Goal: Transaction & Acquisition: Obtain resource

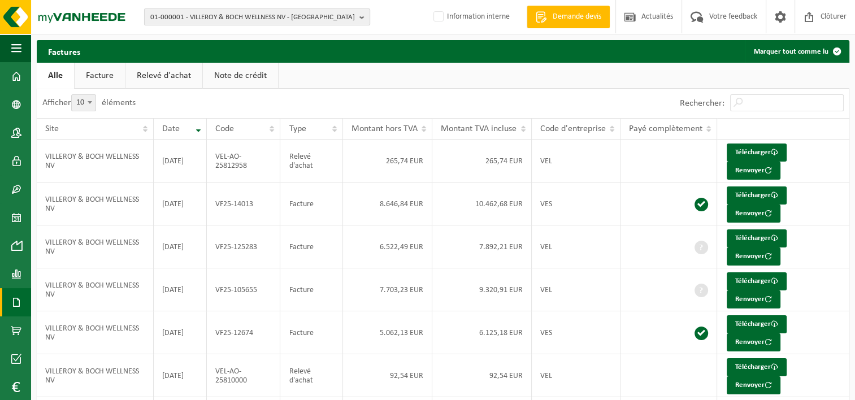
click at [206, 21] on span "01-000001 - VILLEROY & BOCH WELLNESS NV - ROESELARE" at bounding box center [252, 17] width 205 height 17
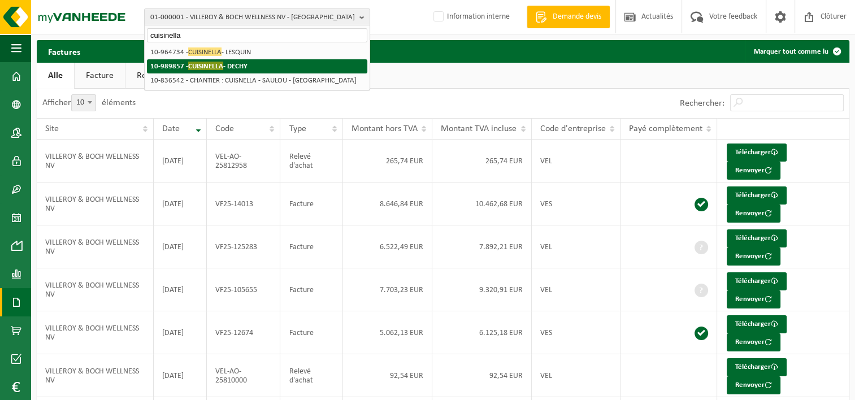
type input "cuisinella"
click at [228, 65] on strong "10-989857 - CUISINELLA - DECHY" at bounding box center [198, 66] width 97 height 8
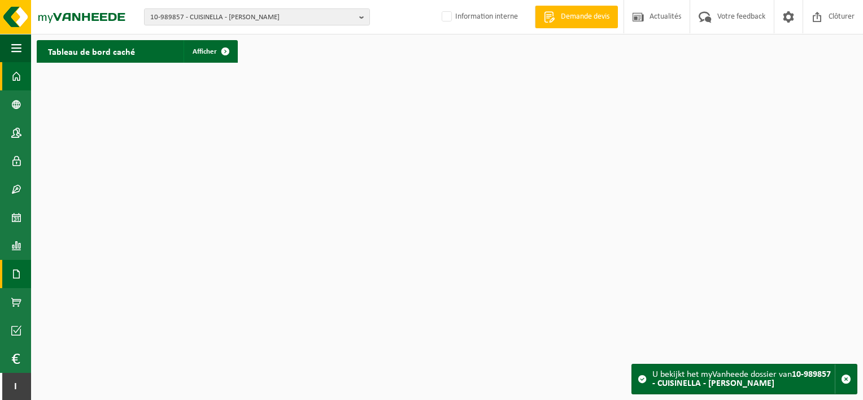
click at [17, 282] on span at bounding box center [16, 274] width 10 height 28
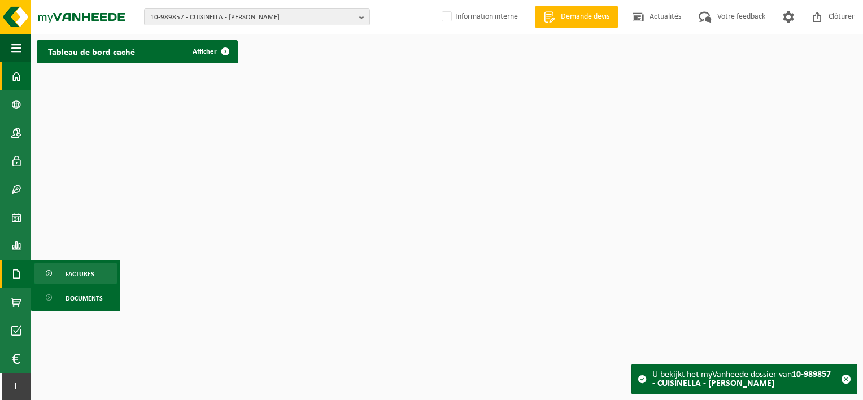
click at [55, 279] on link "Factures" at bounding box center [76, 273] width 84 height 21
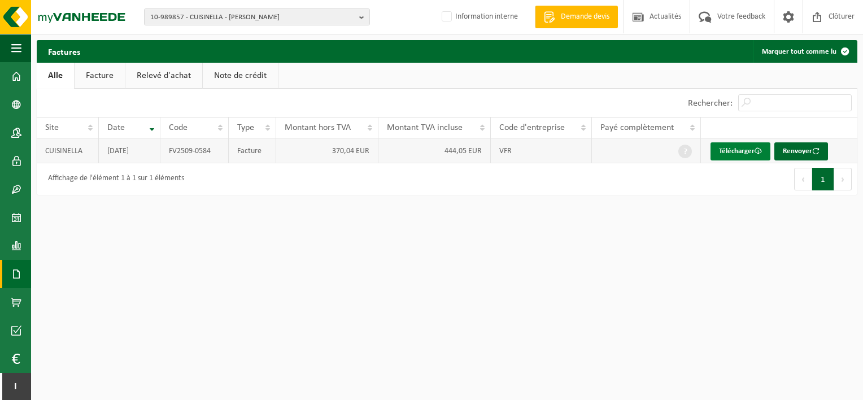
click at [729, 149] on link "Télécharger" at bounding box center [741, 151] width 60 height 18
click at [274, 12] on span "10-989857 - CUISINELLA - DECHY" at bounding box center [252, 17] width 205 height 17
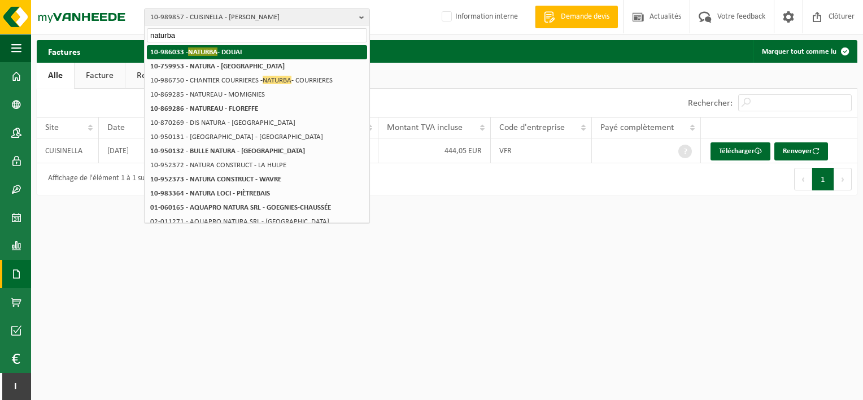
type input "naturba"
click at [256, 53] on li "10-986033 - NATURBA - DOUAI" at bounding box center [257, 52] width 220 height 14
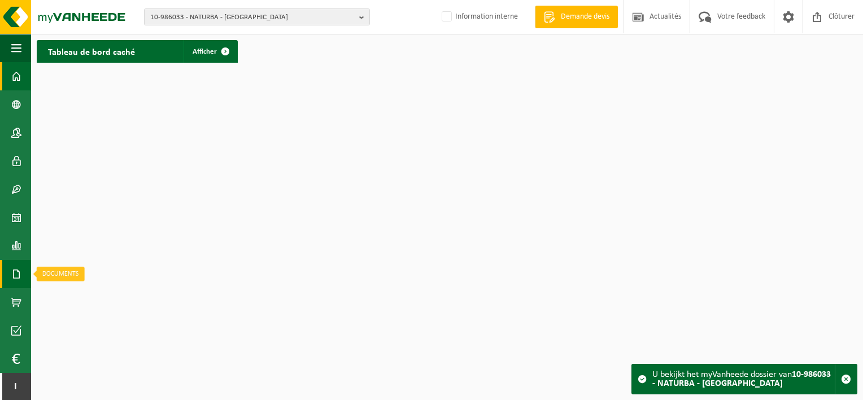
click at [15, 280] on span at bounding box center [16, 274] width 10 height 28
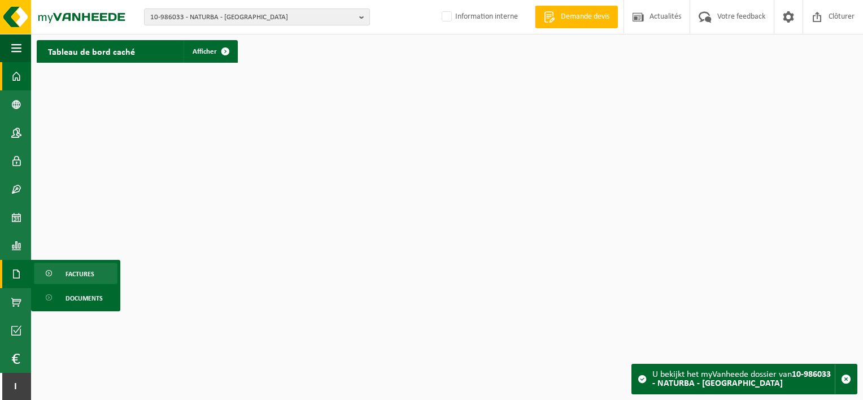
click at [61, 276] on link "Factures" at bounding box center [76, 273] width 84 height 21
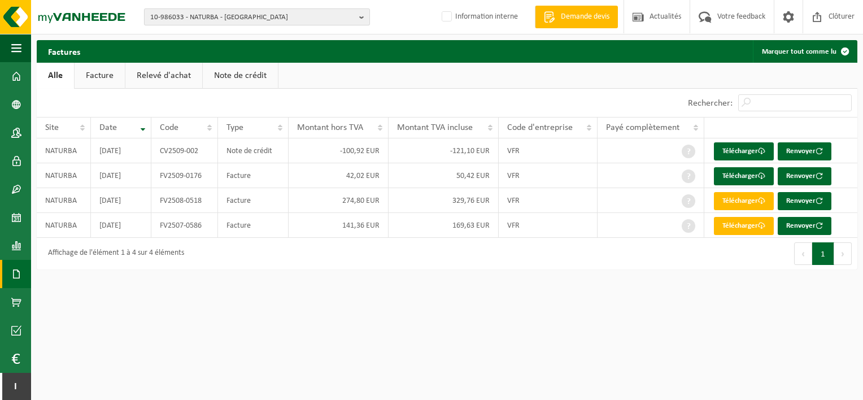
click at [294, 13] on span "10-986033 - NATURBA - [GEOGRAPHIC_DATA]" at bounding box center [252, 17] width 205 height 17
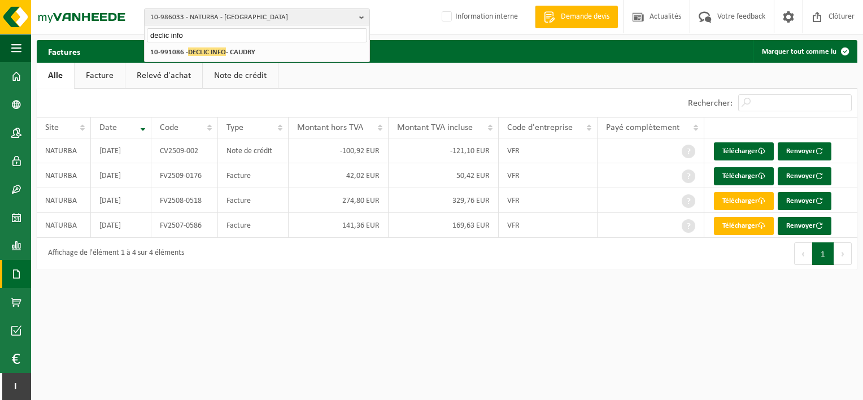
type input "declic info"
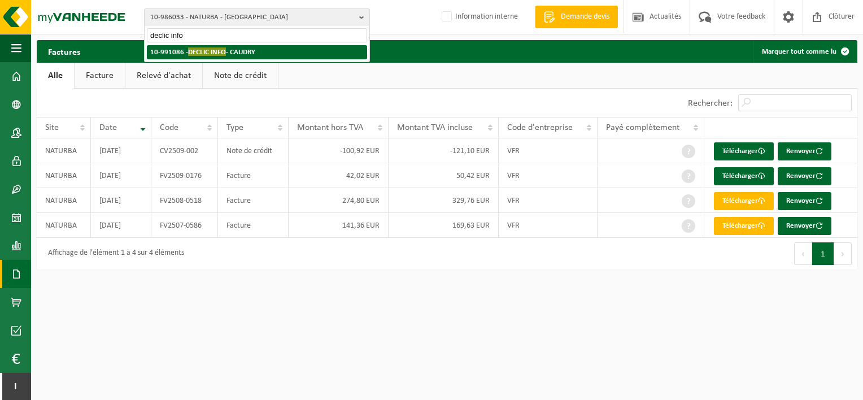
click at [292, 50] on li "10-991086 - DECLIC INFO - CAUDRY" at bounding box center [257, 52] width 220 height 14
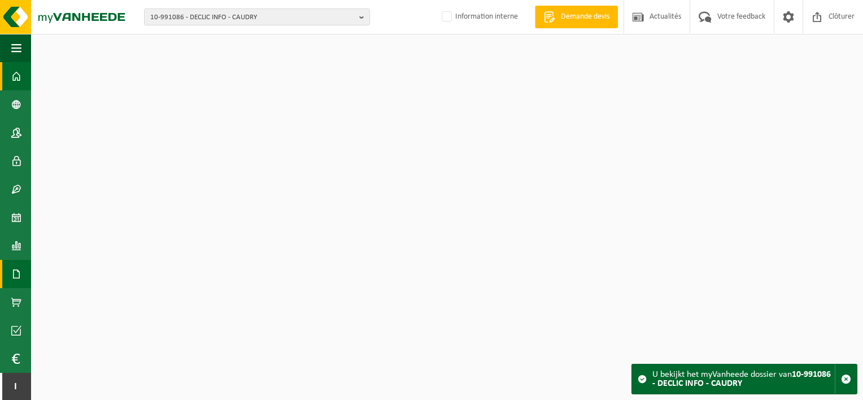
click at [5, 273] on link "Documents" at bounding box center [15, 274] width 31 height 28
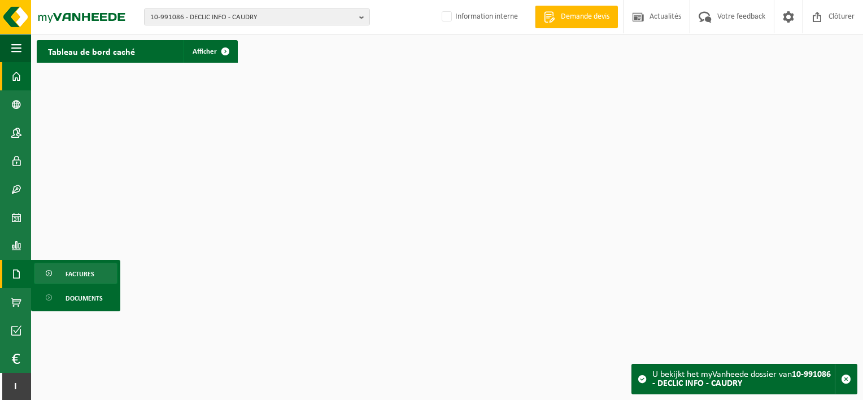
click at [75, 275] on span "Factures" at bounding box center [80, 273] width 29 height 21
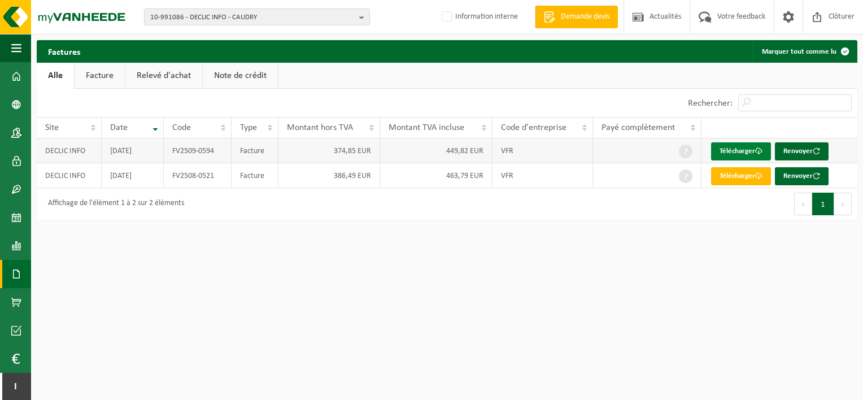
click at [736, 153] on link "Télécharger" at bounding box center [741, 151] width 60 height 18
click at [20, 241] on span at bounding box center [16, 246] width 10 height 28
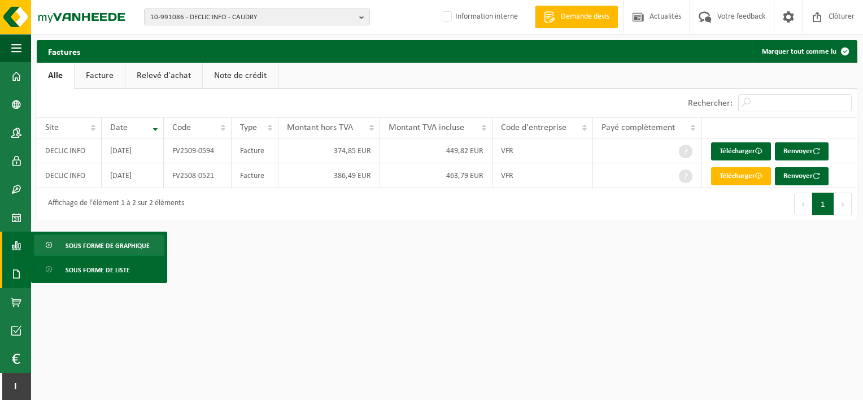
click at [83, 250] on span "Sous forme de graphique" at bounding box center [108, 245] width 84 height 21
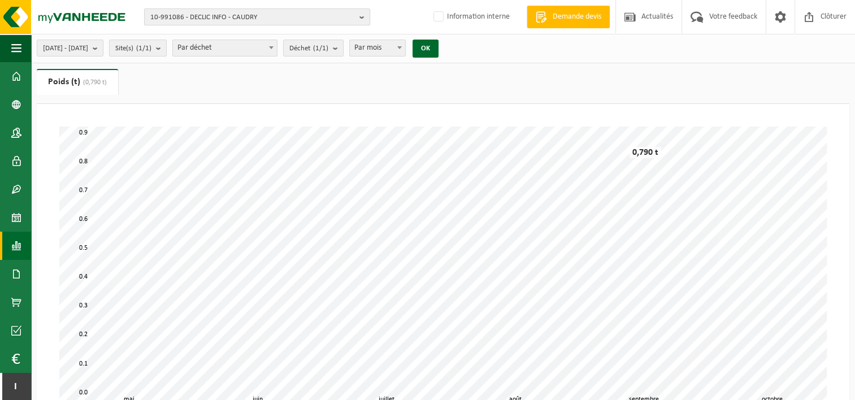
click at [255, 18] on span "10-991086 - DECLIC INFO - CAUDRY" at bounding box center [252, 17] width 205 height 17
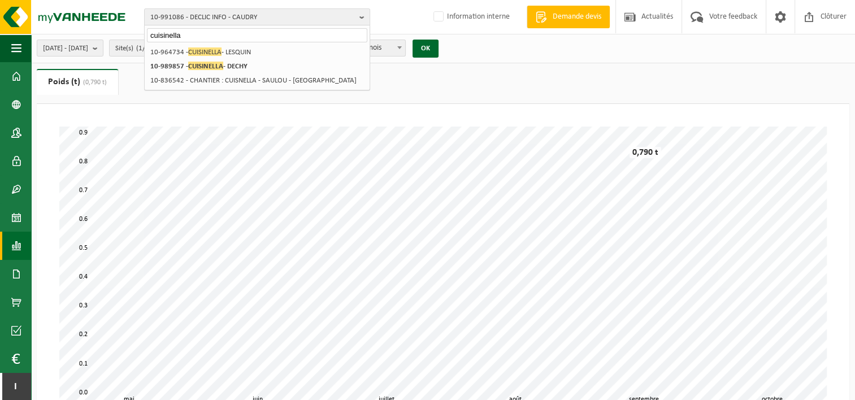
type input "cuisinella"
click at [14, 216] on span at bounding box center [16, 217] width 10 height 28
